Goal: Entertainment & Leisure: Consume media (video, audio)

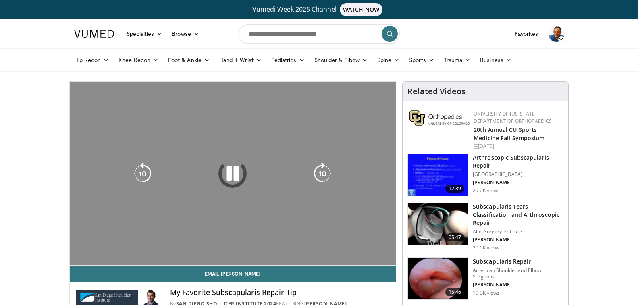
click at [90, 257] on div "10 seconds Tap to unmute" at bounding box center [233, 173] width 326 height 183
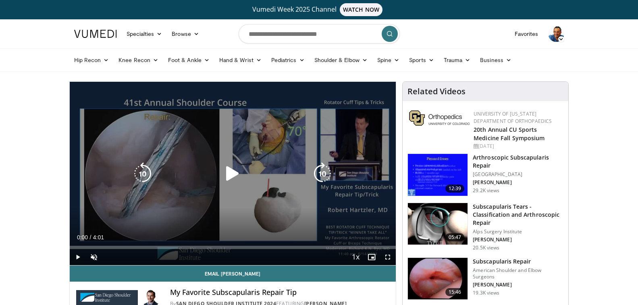
click at [232, 174] on icon "Video Player" at bounding box center [232, 173] width 23 height 23
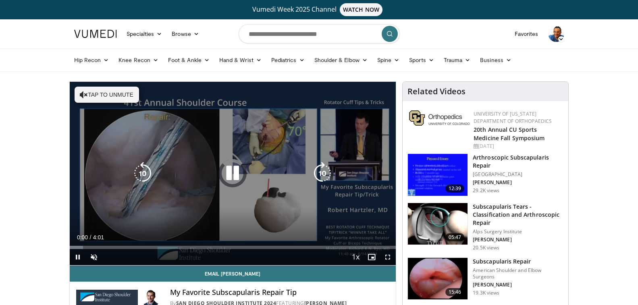
click at [232, 174] on icon "Video Player" at bounding box center [232, 173] width 23 height 23
click at [222, 177] on icon "Video Player" at bounding box center [232, 173] width 23 height 23
click at [226, 173] on icon "Video Player" at bounding box center [232, 173] width 23 height 23
